Goal: Transaction & Acquisition: Purchase product/service

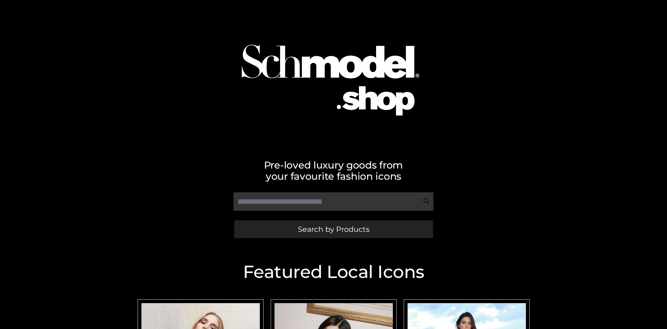
click at [333, 229] on span "Search by Products" at bounding box center [333, 229] width 71 height 7
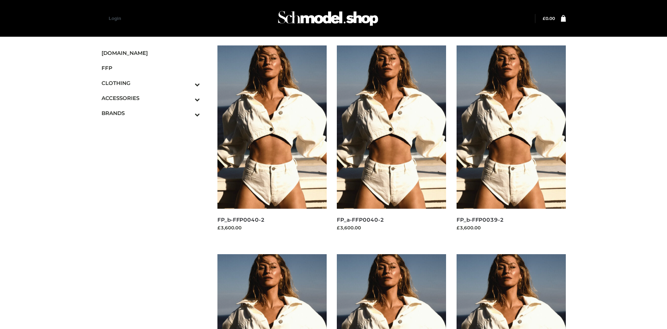
scroll to position [329, 0]
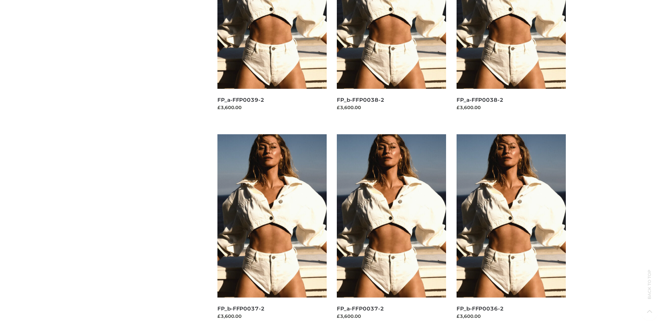
click at [511, 232] on img at bounding box center [511, 215] width 109 height 163
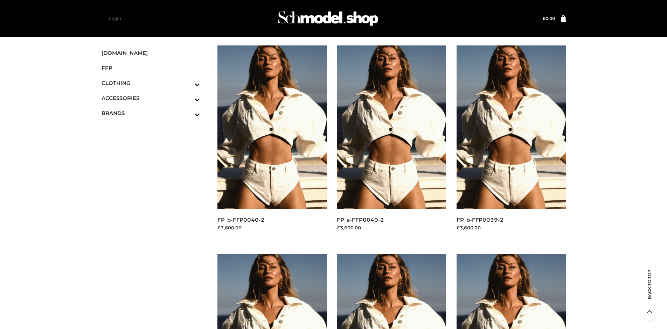
click at [511, 143] on img at bounding box center [511, 127] width 109 height 163
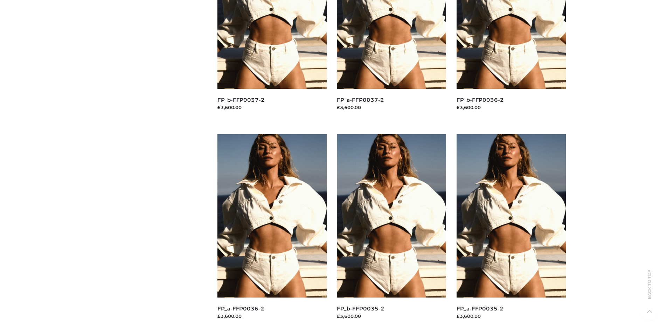
click at [391, 232] on img at bounding box center [391, 215] width 109 height 163
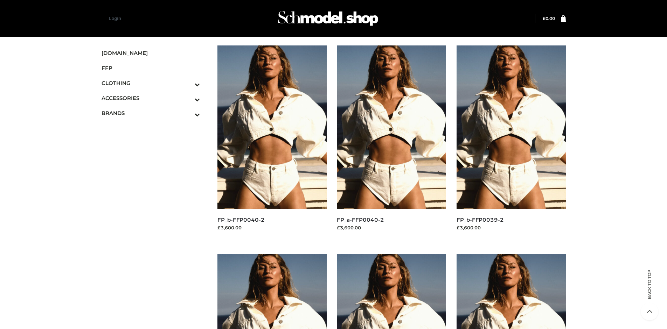
scroll to position [329, 0]
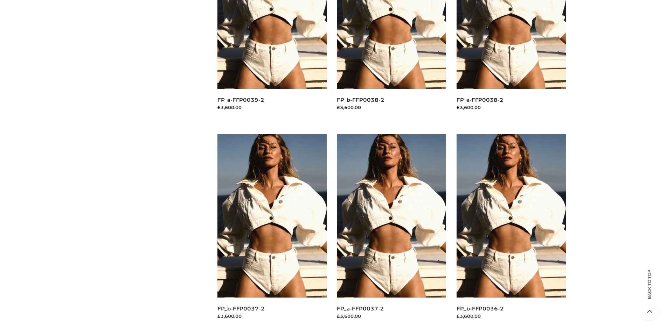
click at [272, 232] on img at bounding box center [271, 215] width 109 height 163
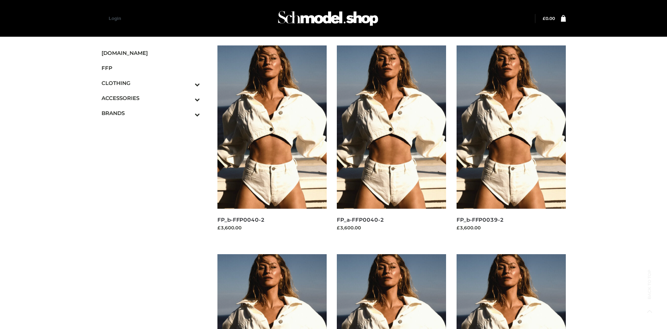
click at [188, 98] on icon "Toggle Submenu" at bounding box center [160, 100] width 78 height 8
click at [154, 128] on span "JEWELRY" at bounding box center [155, 128] width 92 height 8
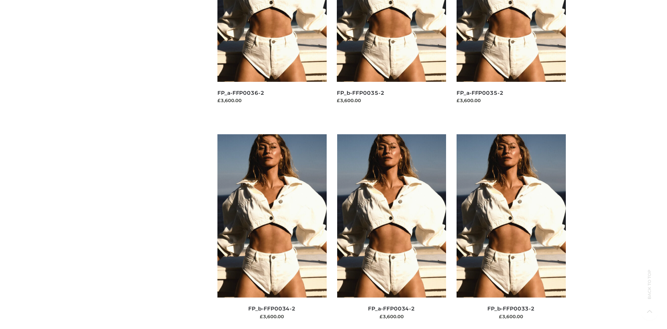
click at [391, 232] on img at bounding box center [391, 215] width 109 height 163
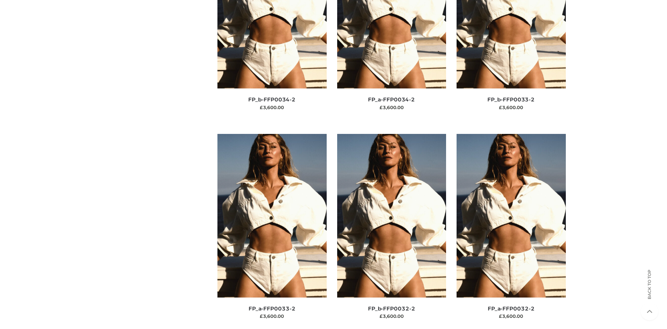
click at [511, 231] on img at bounding box center [511, 215] width 109 height 163
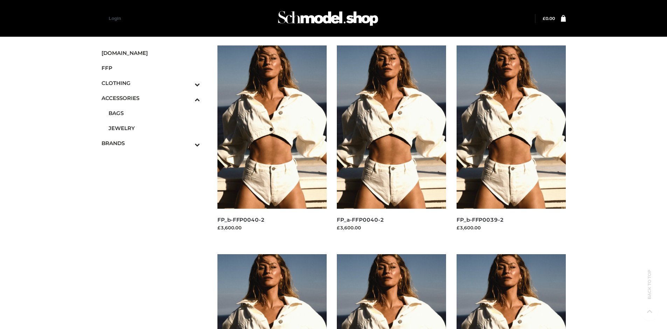
click at [511, 143] on img at bounding box center [511, 127] width 109 height 163
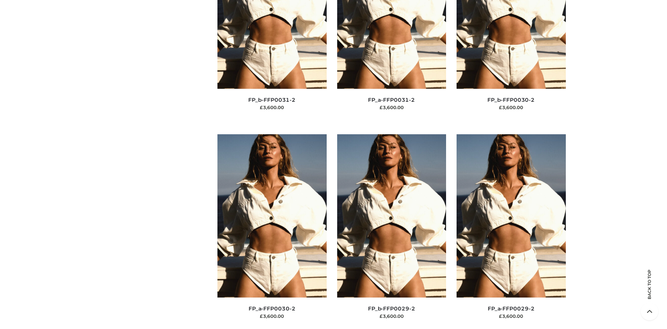
click at [272, 232] on img at bounding box center [271, 215] width 109 height 163
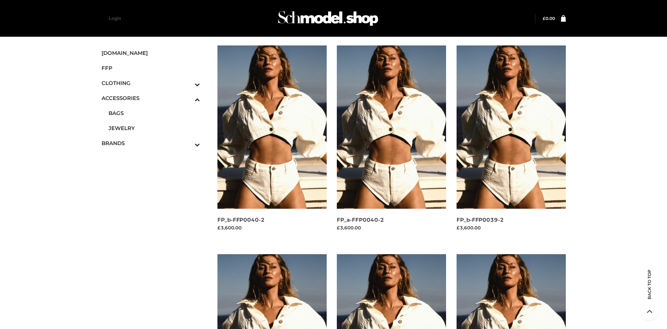
click at [188, 83] on icon "Toggle Submenu" at bounding box center [160, 85] width 78 height 8
click at [154, 128] on span "BOTTOMS" at bounding box center [155, 128] width 92 height 8
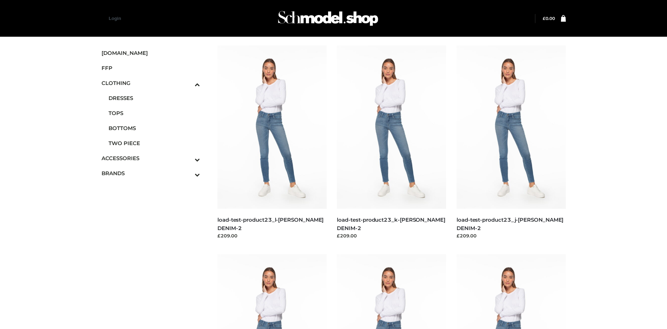
click at [511, 143] on img at bounding box center [511, 127] width 109 height 163
click at [391, 143] on img at bounding box center [391, 127] width 109 height 163
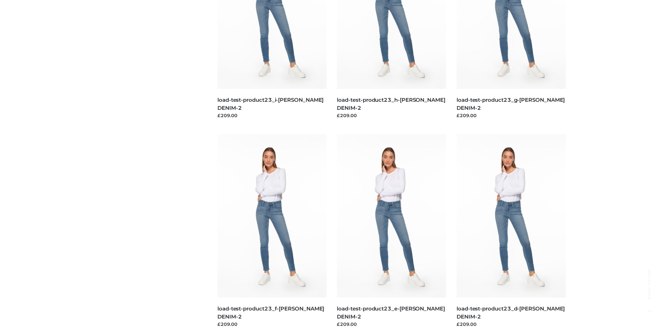
click at [272, 232] on img at bounding box center [271, 215] width 109 height 163
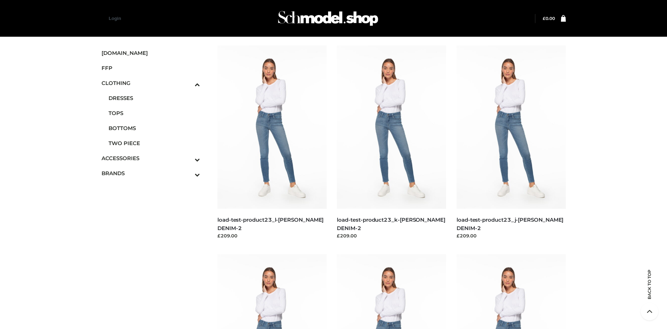
click at [188, 173] on icon "Toggle Submenu" at bounding box center [160, 175] width 78 height 8
click at [0, 0] on span "OPP SWIMWEAR" at bounding box center [0, 0] width 0 height 0
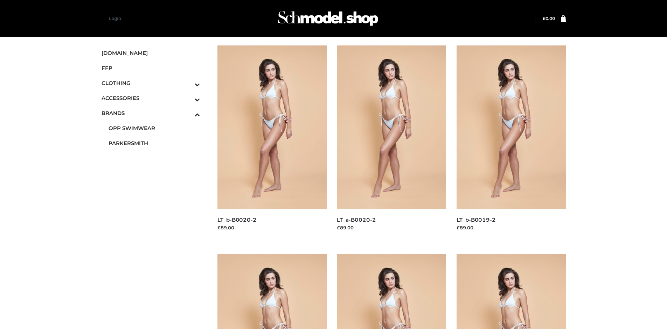
scroll to position [329, 0]
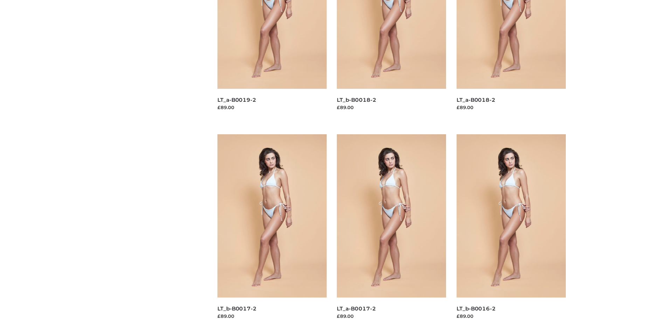
click at [272, 232] on img at bounding box center [271, 215] width 109 height 163
click at [511, 232] on img at bounding box center [511, 215] width 109 height 163
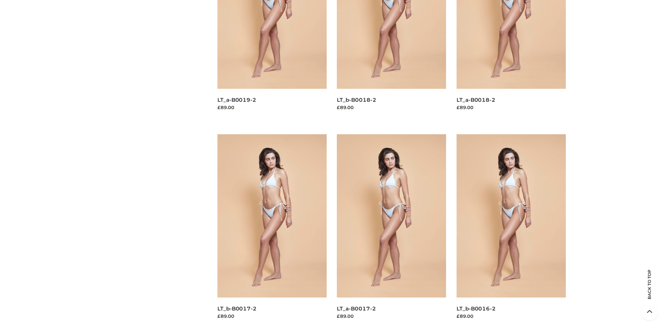
click at [511, 232] on img at bounding box center [511, 215] width 109 height 163
